Goal: Task Accomplishment & Management: Manage account settings

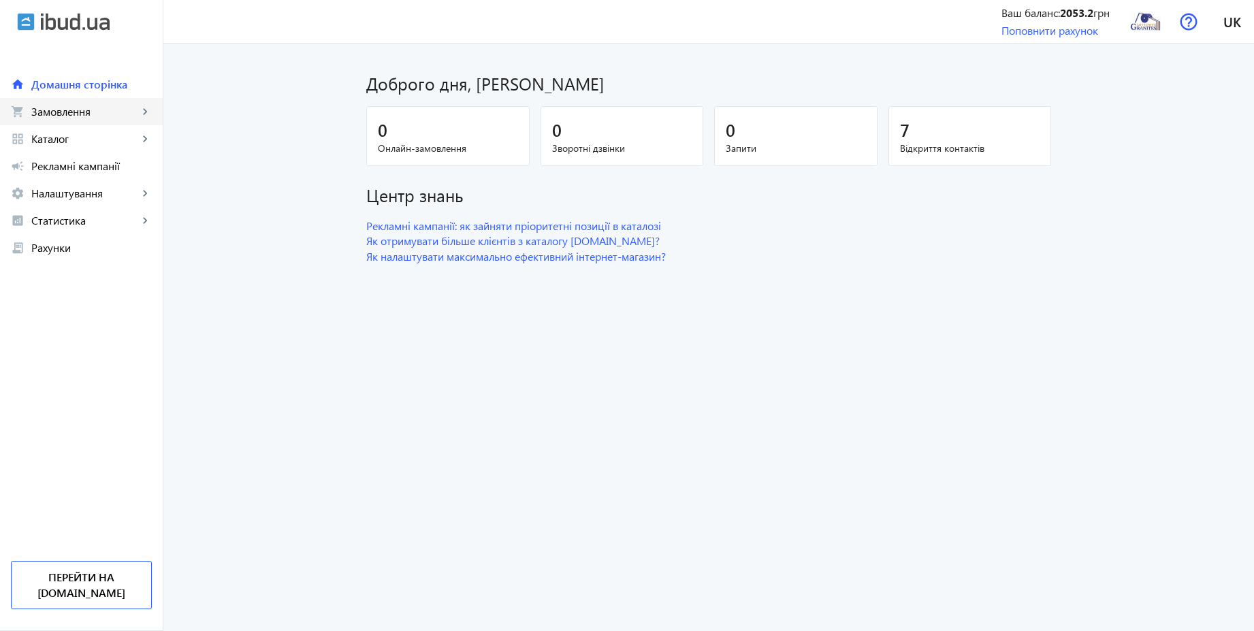
click at [45, 111] on span "Замовлення" at bounding box center [84, 112] width 107 height 14
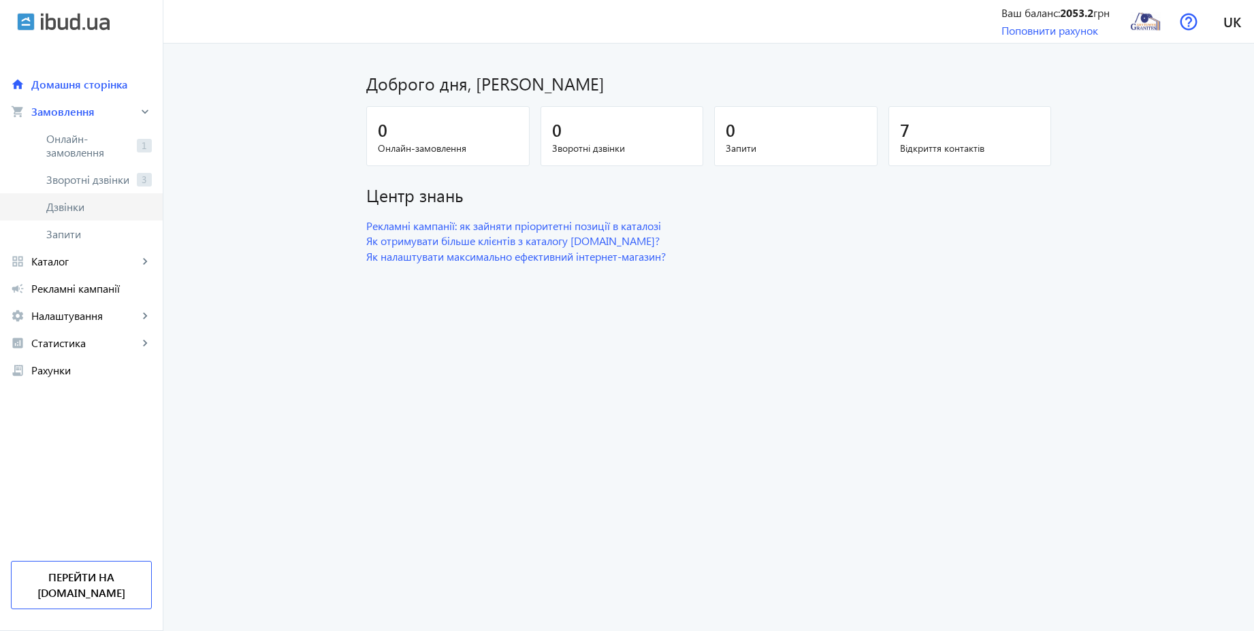
click at [74, 203] on span "Дзвінки" at bounding box center [99, 207] width 106 height 14
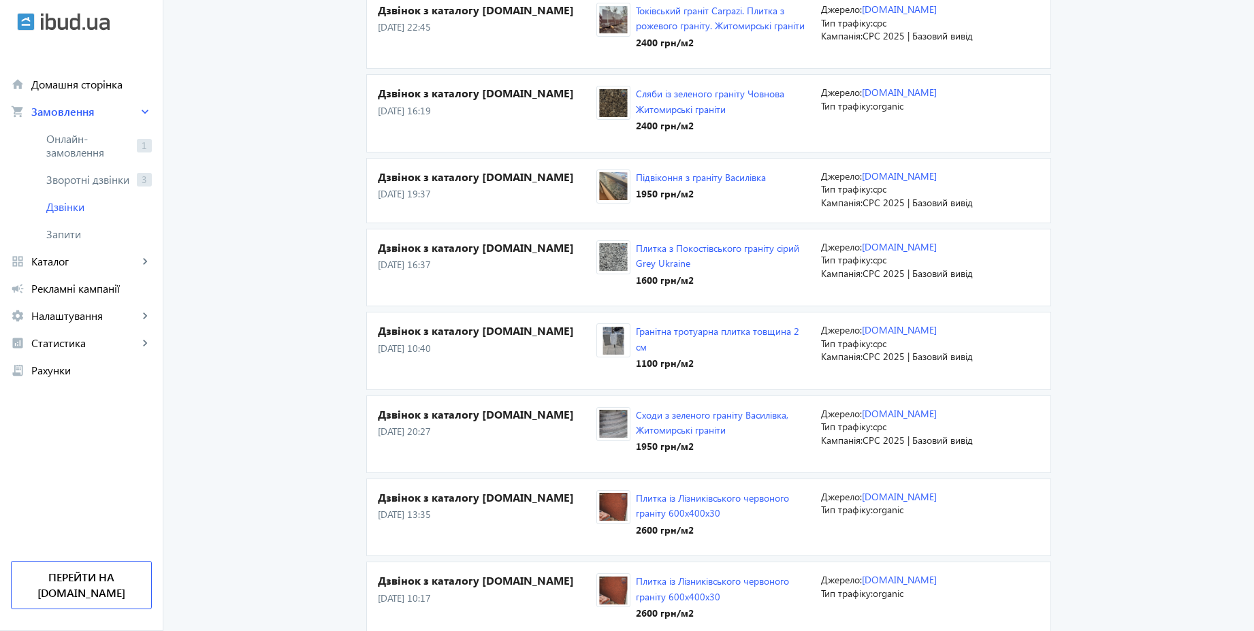
scroll to position [245, 0]
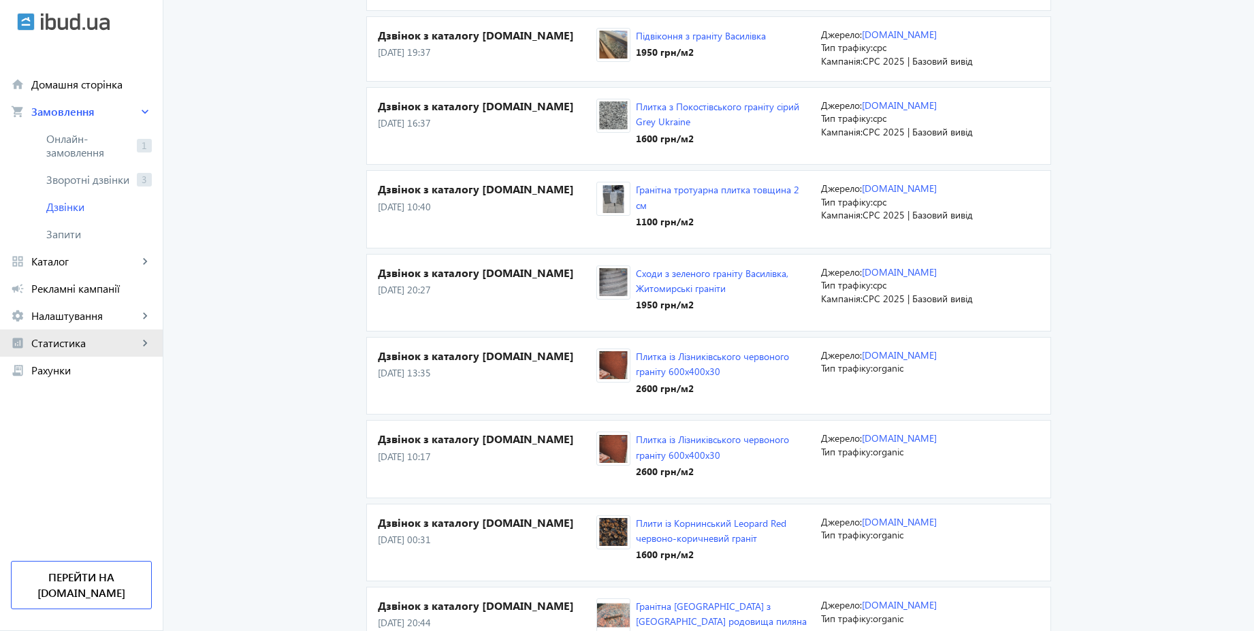
click at [63, 346] on span "Статистика" at bounding box center [84, 343] width 107 height 14
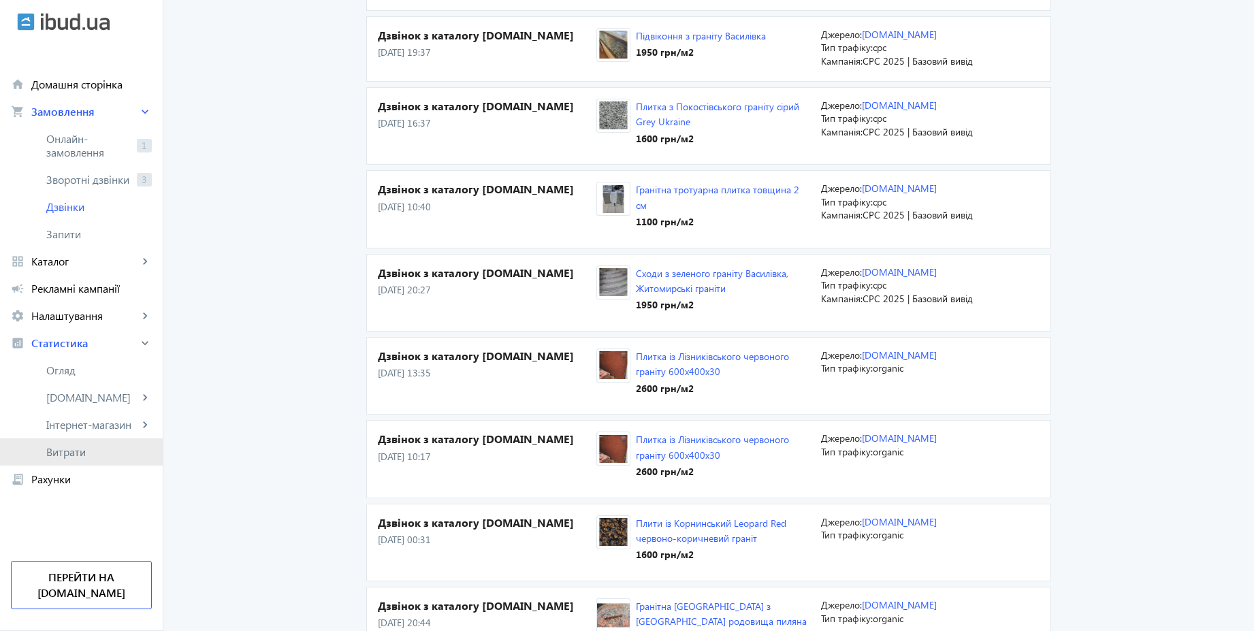
click at [91, 452] on span "Витрати" at bounding box center [99, 452] width 106 height 14
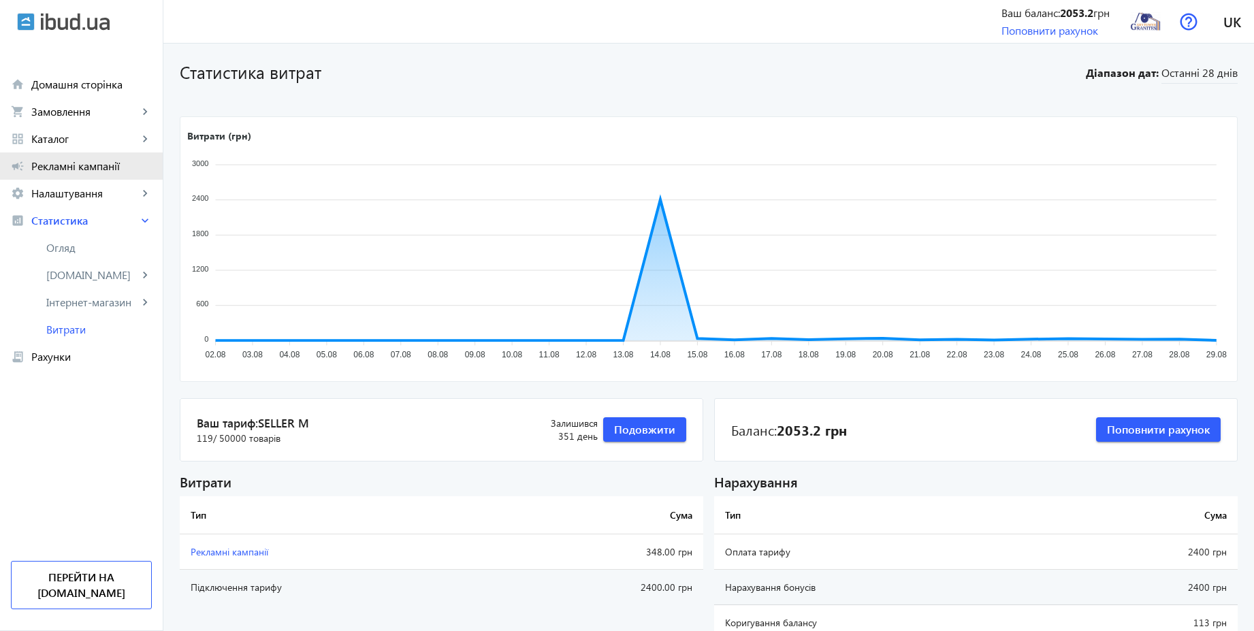
click at [66, 160] on span "Рекламні кампанії" at bounding box center [91, 166] width 121 height 14
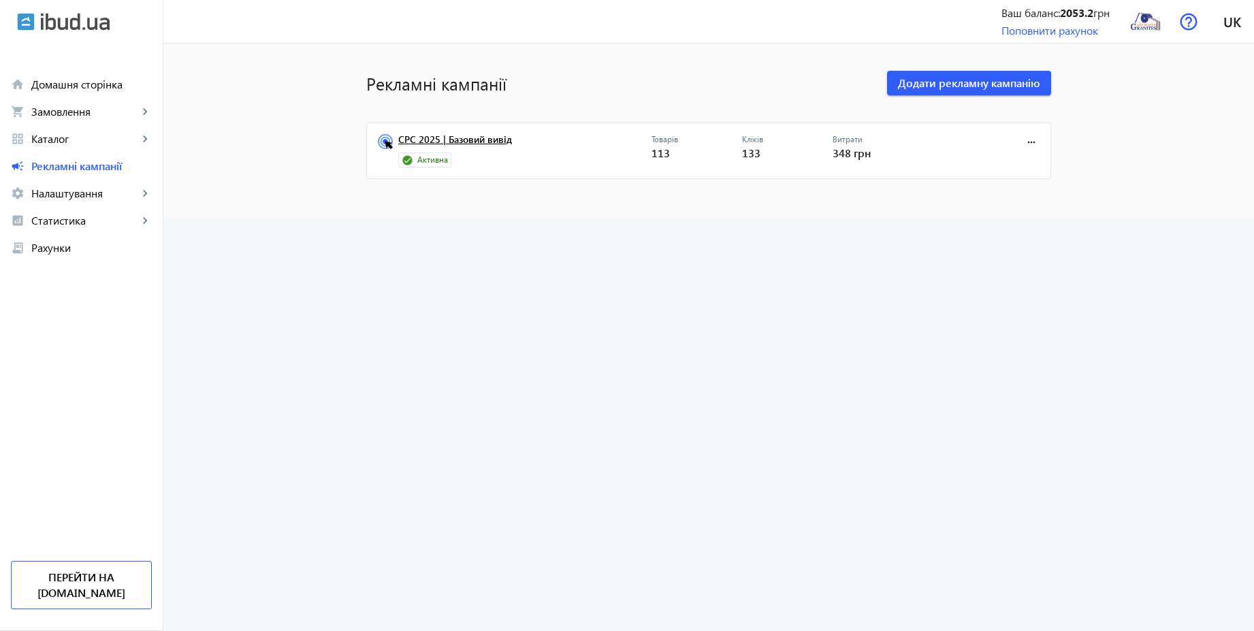
click at [441, 134] on link "CPC 2025 | Базовий вивід" at bounding box center [524, 143] width 253 height 19
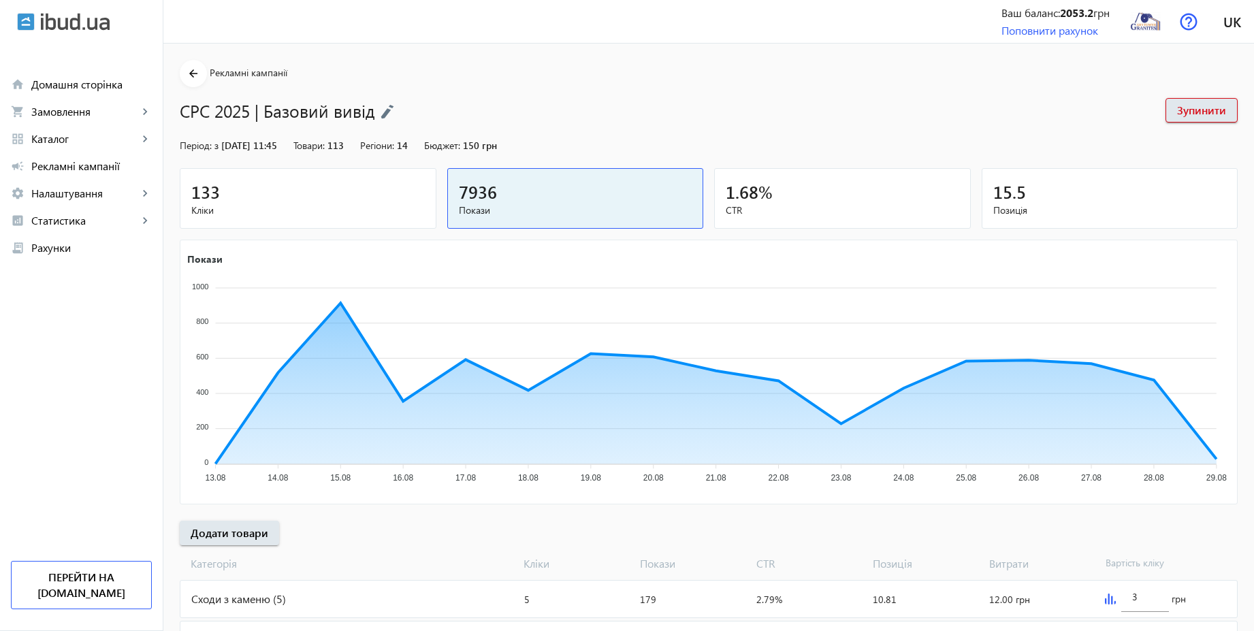
click at [268, 192] on div "133" at bounding box center [308, 192] width 234 height 24
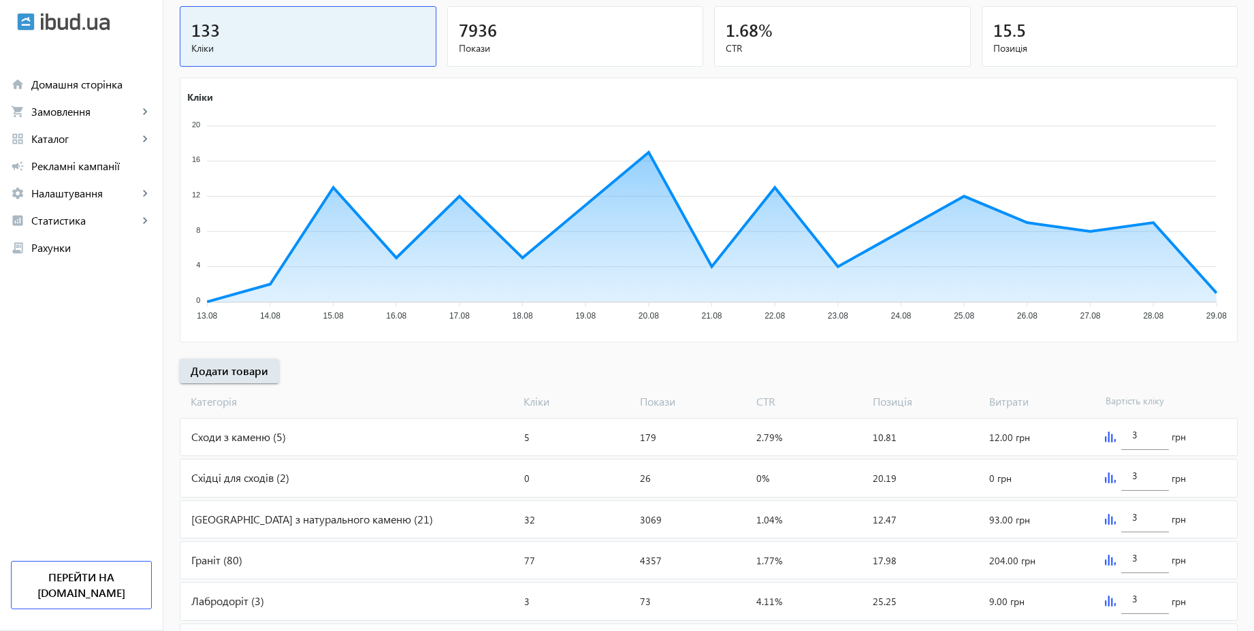
scroll to position [111, 0]
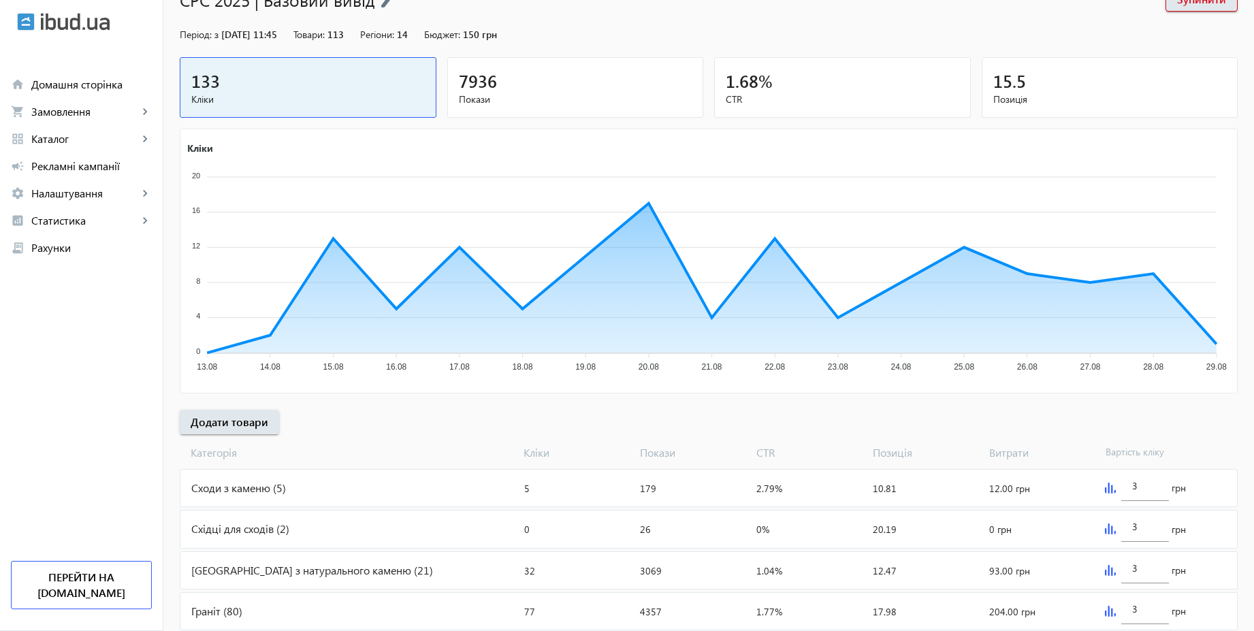
click at [462, 89] on span "7936" at bounding box center [478, 80] width 38 height 22
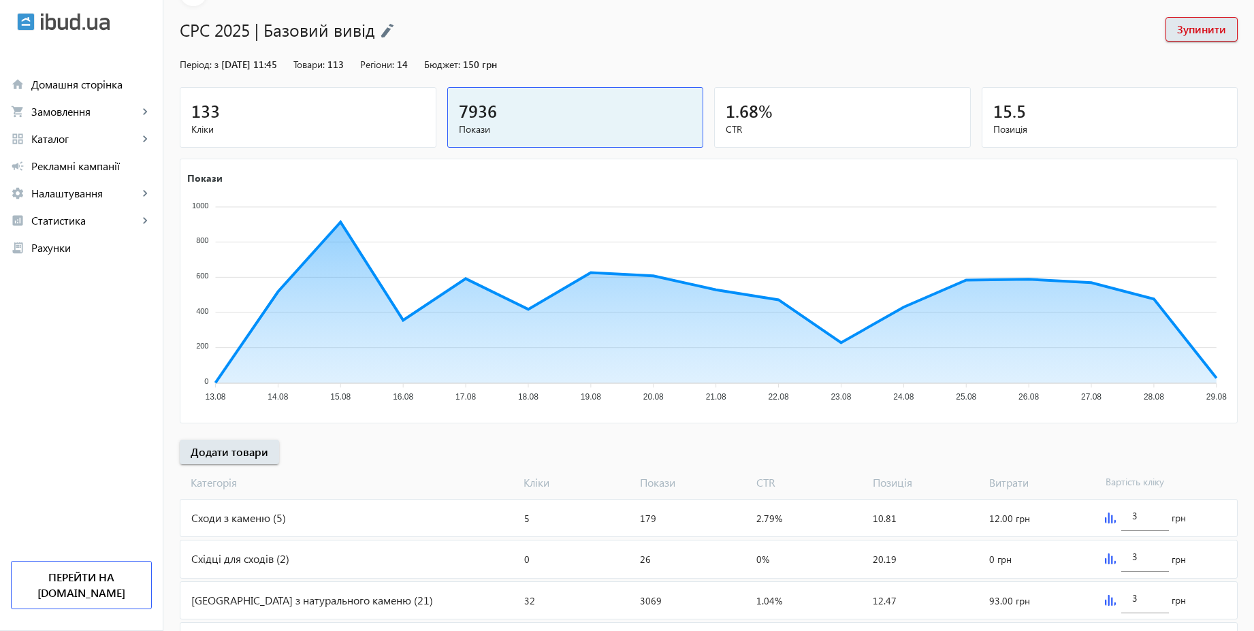
scroll to position [0, 0]
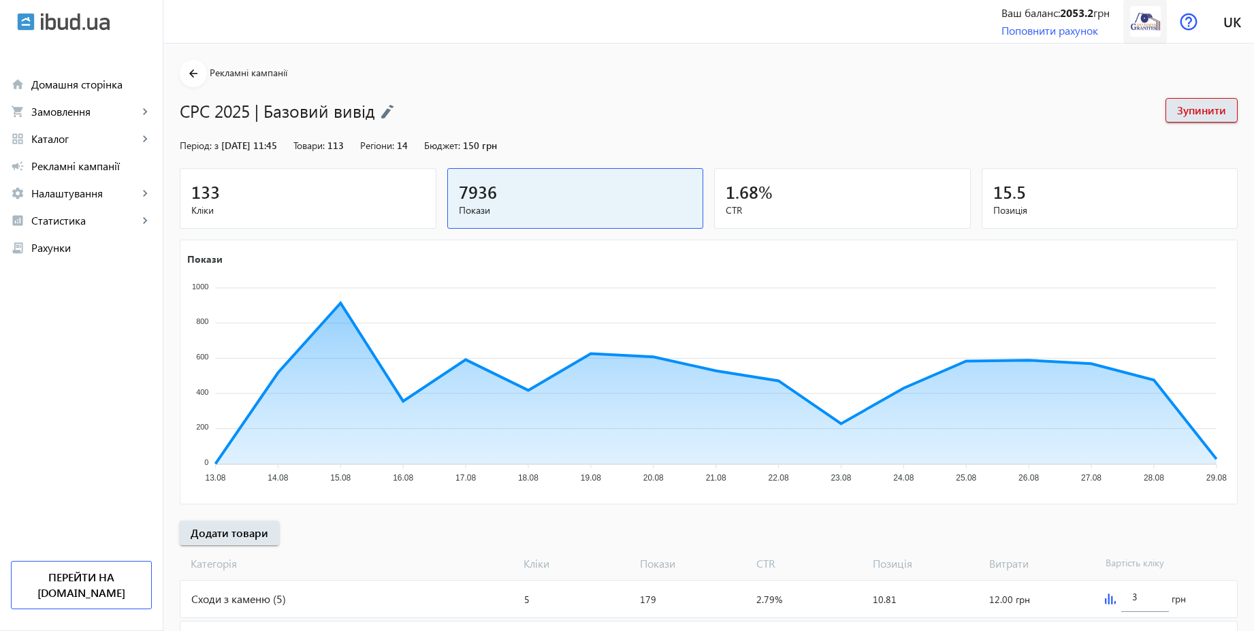
click at [1139, 30] on img at bounding box center [1145, 21] width 31 height 31
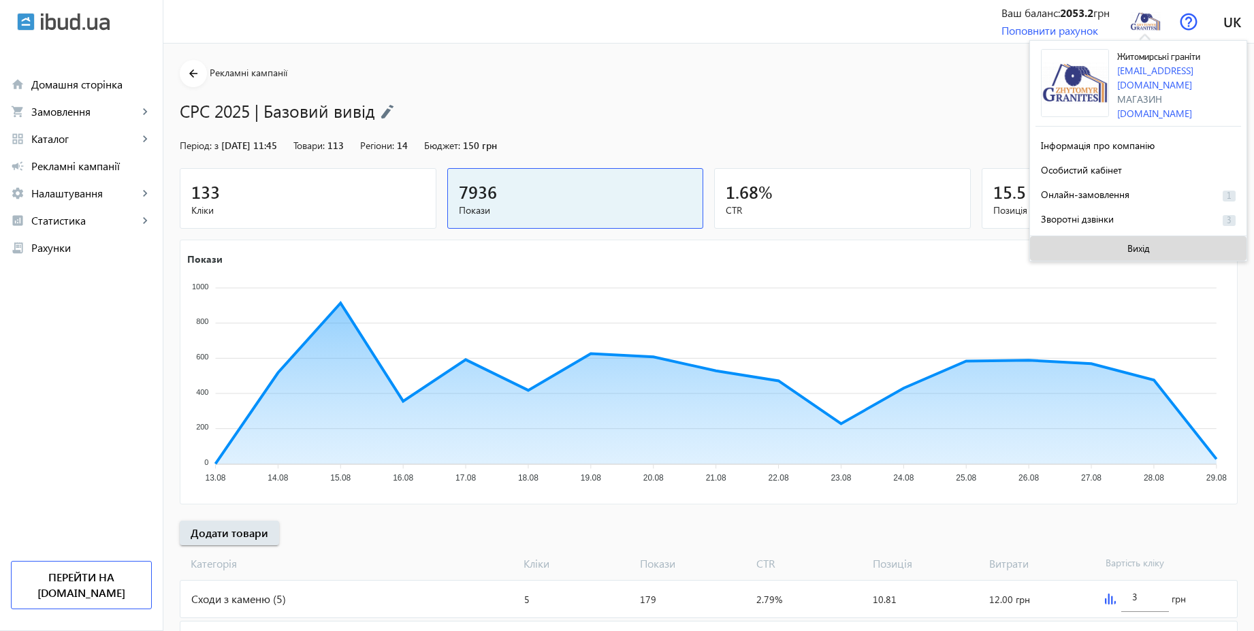
click at [1125, 247] on span at bounding box center [1138, 248] width 217 height 33
